Goal: Information Seeking & Learning: Learn about a topic

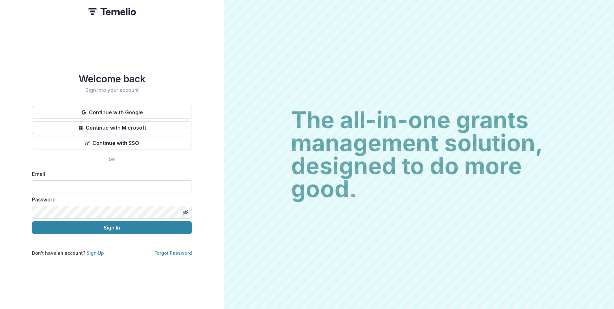
click at [138, 181] on input at bounding box center [112, 187] width 160 height 13
type input "**********"
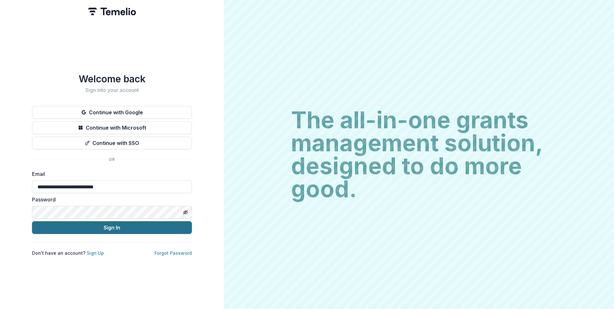
click at [105, 225] on button "Sign In" at bounding box center [112, 228] width 160 height 13
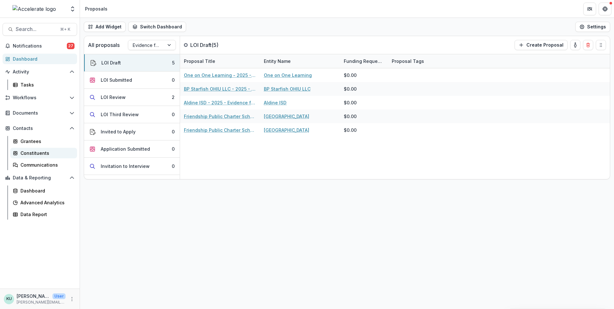
click at [31, 153] on div "Constituents" at bounding box center [45, 153] width 51 height 7
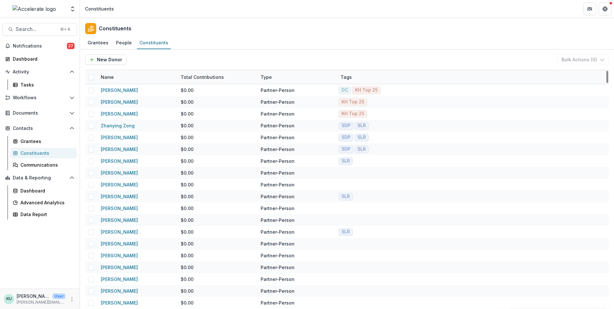
click at [367, 77] on div "Tags" at bounding box center [377, 77] width 80 height 14
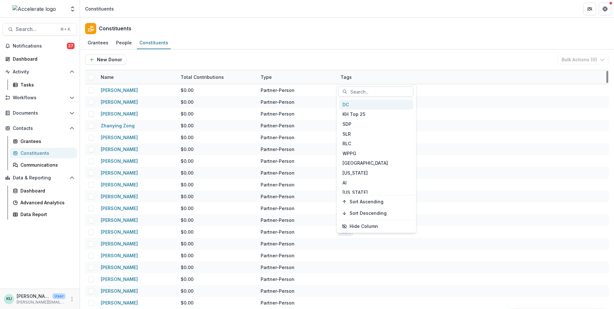
click at [365, 92] on div at bounding box center [379, 92] width 58 height 8
click at [360, 117] on div "KH Top 25" at bounding box center [376, 115] width 74 height 10
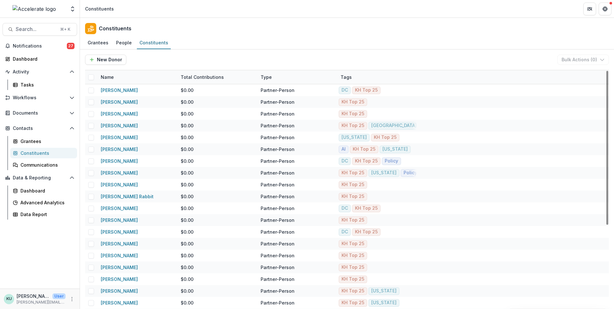
click at [407, 52] on div "New Donor Bulk Actions ( 0 ) Bulk Send Bulk Delete" at bounding box center [347, 60] width 524 height 20
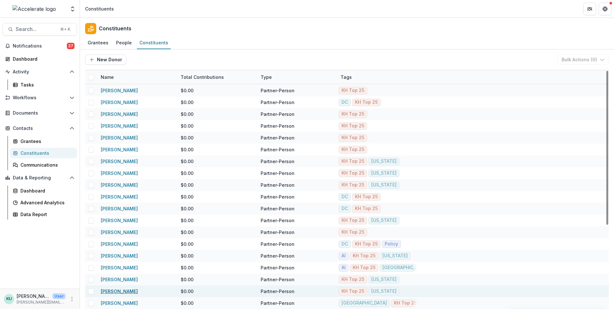
click at [115, 292] on link "[PERSON_NAME]" at bounding box center [119, 291] width 37 height 5
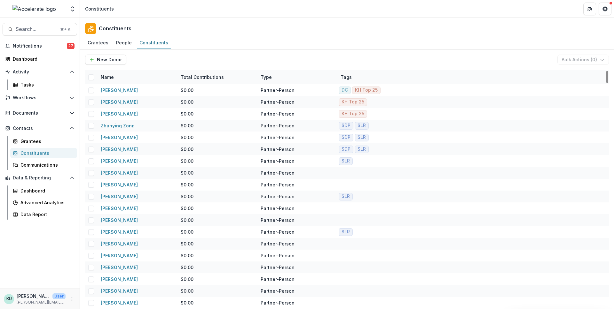
click at [351, 80] on div "Tags" at bounding box center [346, 77] width 19 height 7
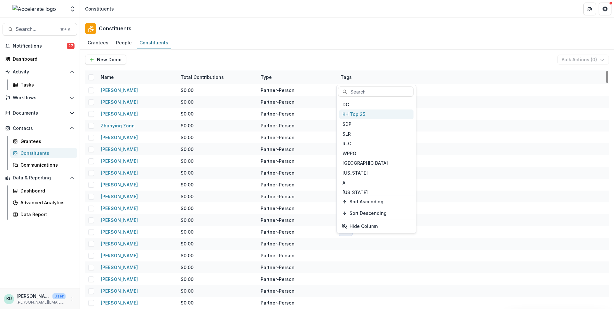
click at [349, 114] on div "KH Top 25" at bounding box center [376, 115] width 74 height 10
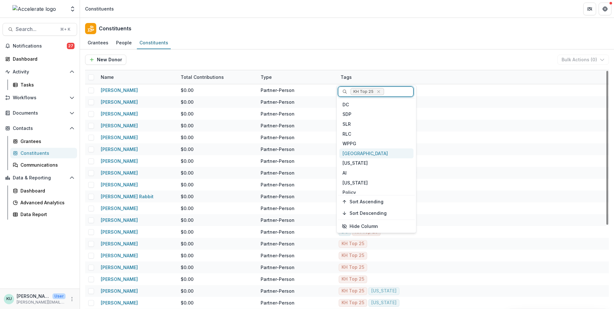
click at [440, 56] on div "New Donor Bulk Actions ( 0 ) Bulk Send Bulk Delete" at bounding box center [347, 60] width 524 height 10
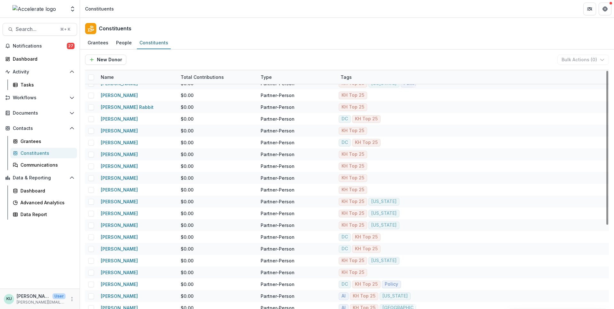
scroll to position [94, 0]
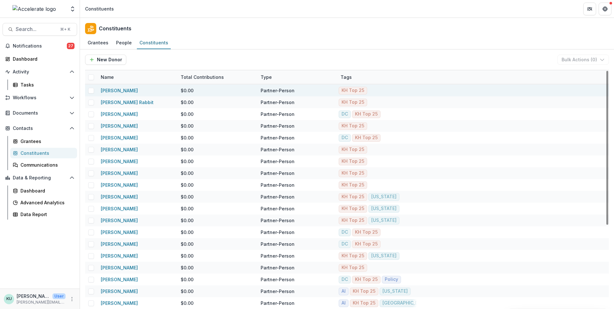
click at [131, 93] on div "[PERSON_NAME]" at bounding box center [119, 90] width 37 height 7
click at [128, 91] on link "[PERSON_NAME]" at bounding box center [119, 90] width 37 height 5
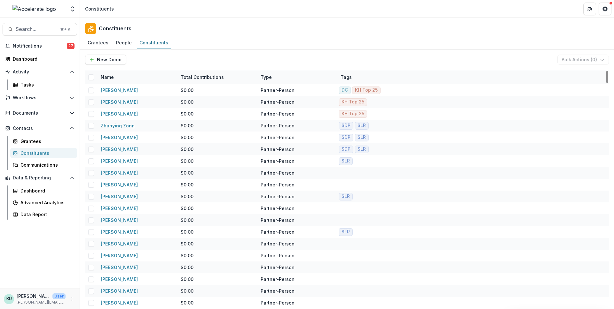
click at [343, 78] on div "Tags" at bounding box center [346, 77] width 19 height 7
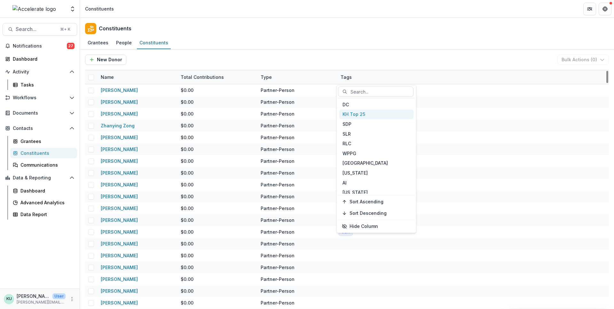
click at [351, 114] on div "KH Top 25" at bounding box center [376, 115] width 74 height 10
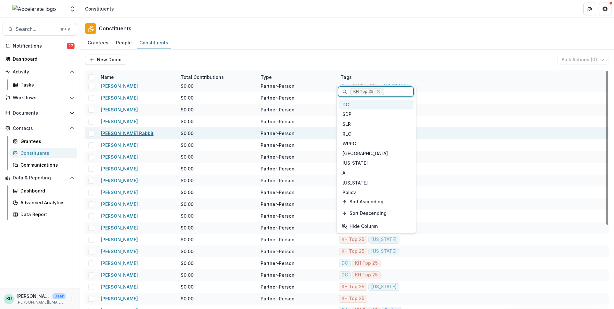
scroll to position [79, 0]
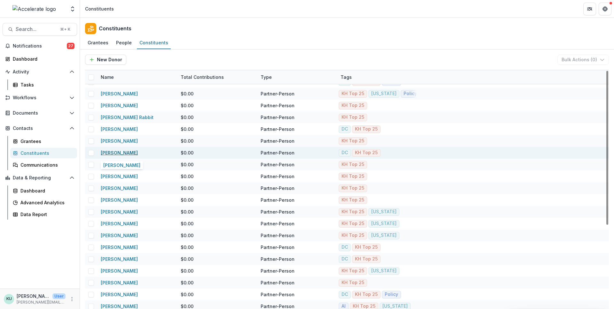
click at [116, 151] on link "[PERSON_NAME]" at bounding box center [119, 152] width 37 height 5
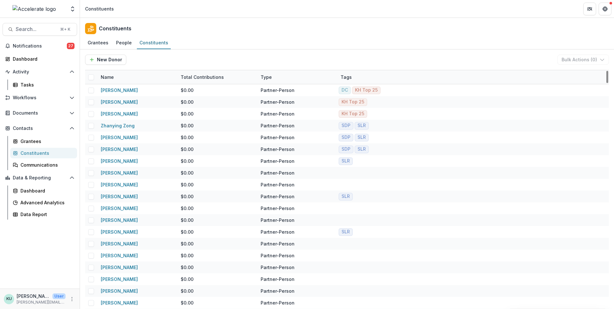
click at [358, 78] on div "Tags" at bounding box center [377, 77] width 80 height 14
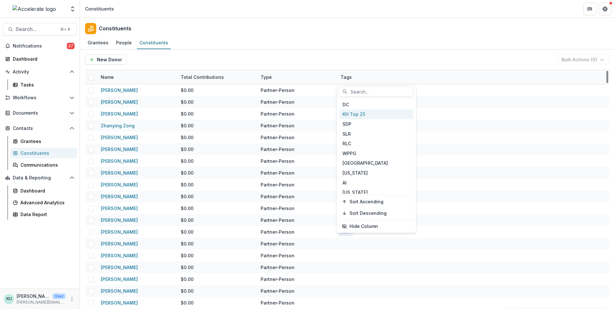
click at [356, 111] on div "KH Top 25" at bounding box center [376, 115] width 74 height 10
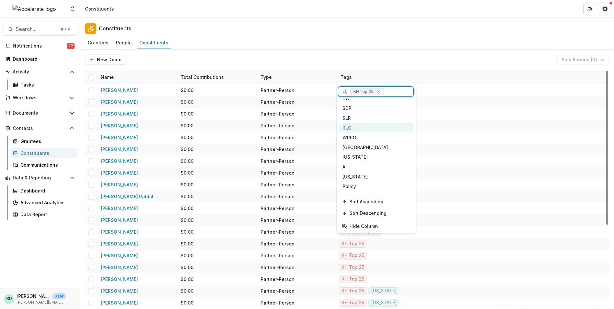
scroll to position [7, 0]
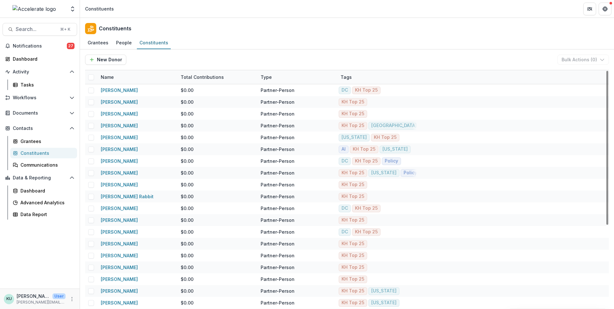
click at [395, 42] on div "Grantees People Constituents" at bounding box center [347, 43] width 534 height 13
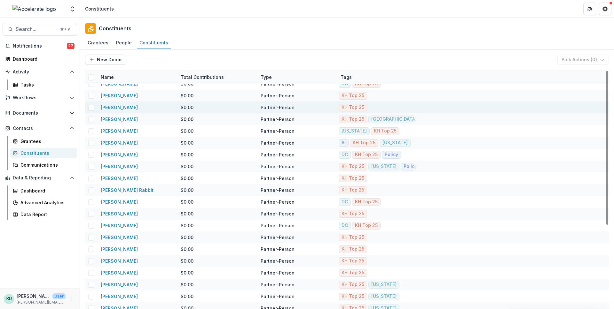
scroll to position [0, 0]
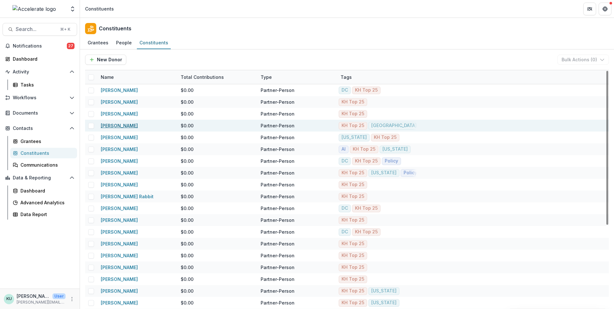
click at [113, 125] on link "[PERSON_NAME]" at bounding box center [119, 125] width 37 height 5
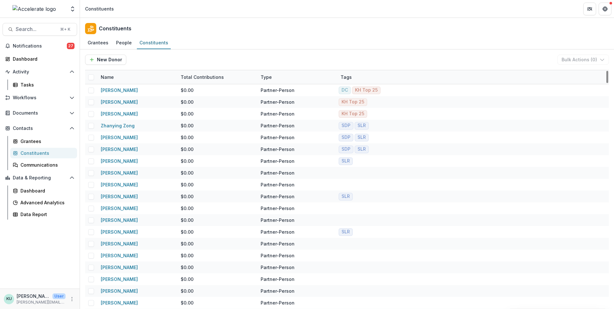
click at [345, 75] on div "Tags" at bounding box center [346, 77] width 19 height 7
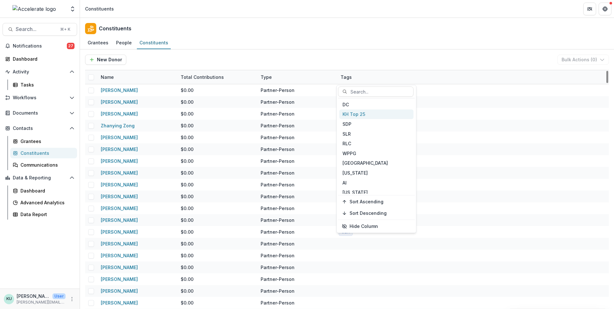
click at [352, 116] on div "KH Top 25" at bounding box center [376, 115] width 74 height 10
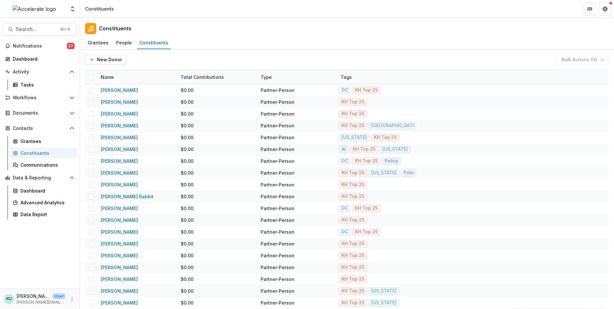
click at [401, 61] on div "New Donor Bulk Actions ( 0 ) Bulk Send Bulk Delete" at bounding box center [347, 60] width 524 height 10
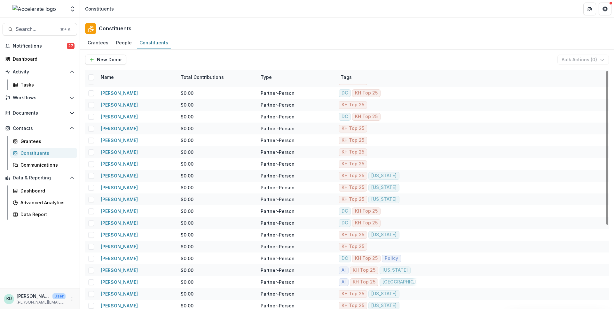
scroll to position [116, 0]
